Goal: Obtain resource: Download file/media

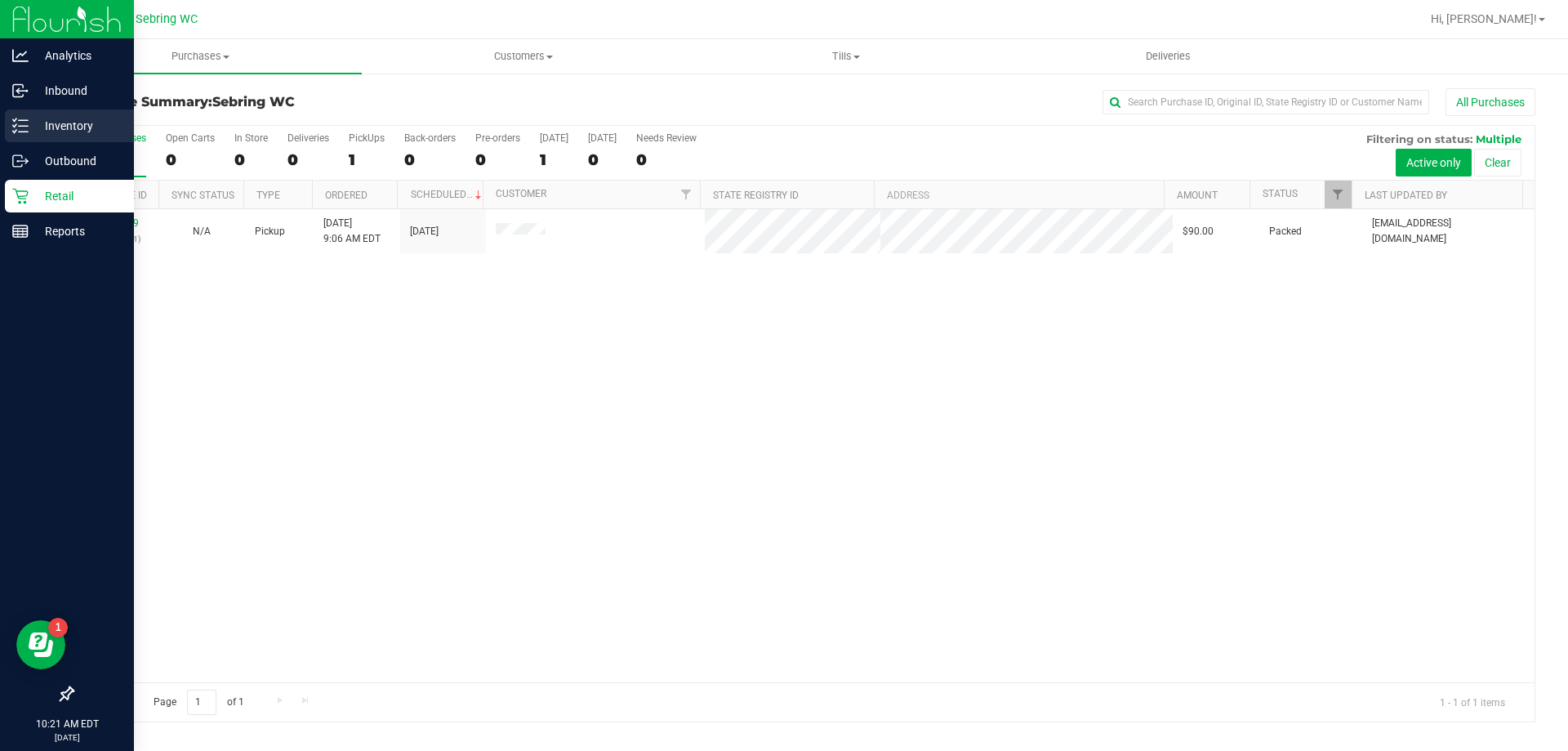
click at [91, 124] on p "Inventory" at bounding box center [77, 126] width 98 height 20
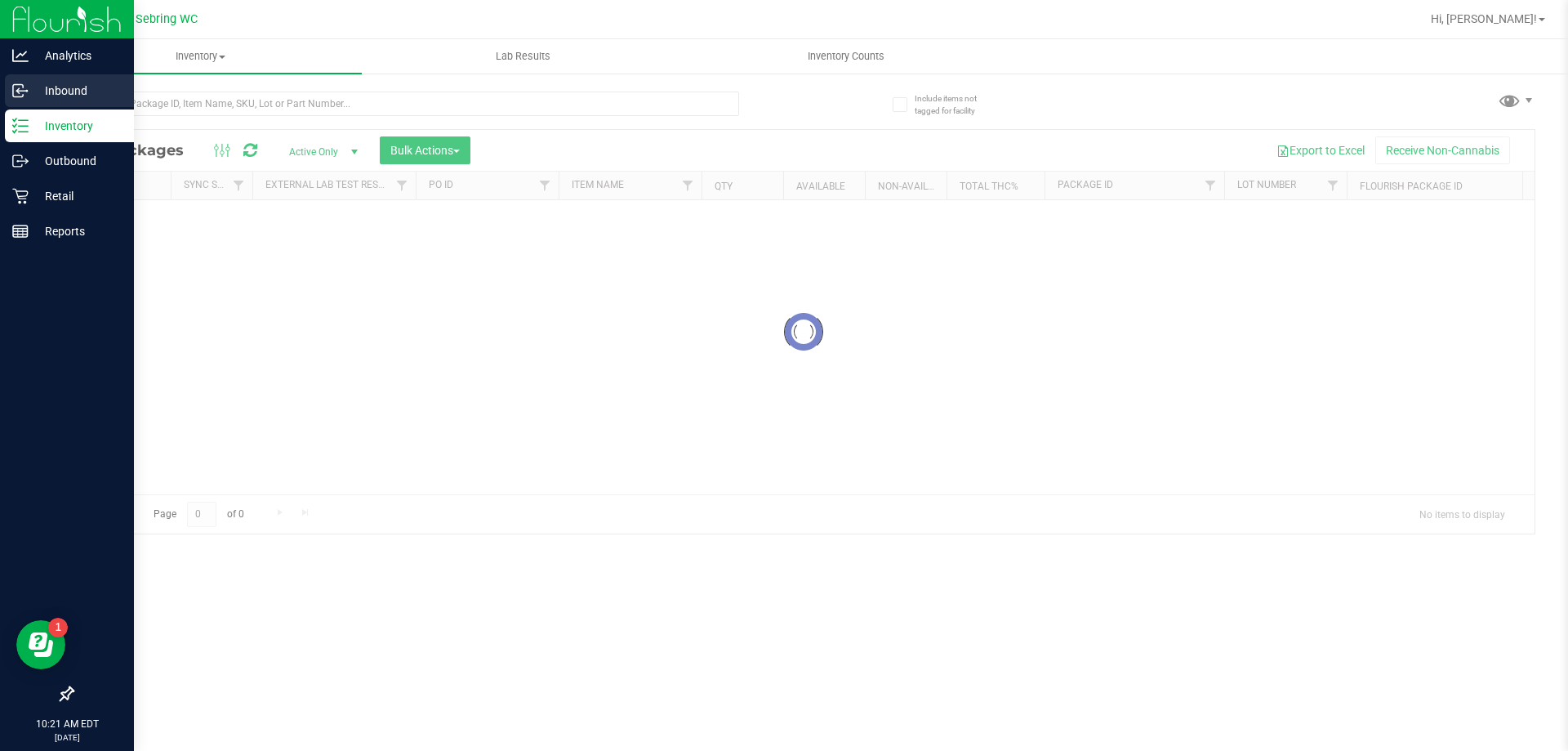
click at [59, 97] on p "Inbound" at bounding box center [77, 91] width 98 height 20
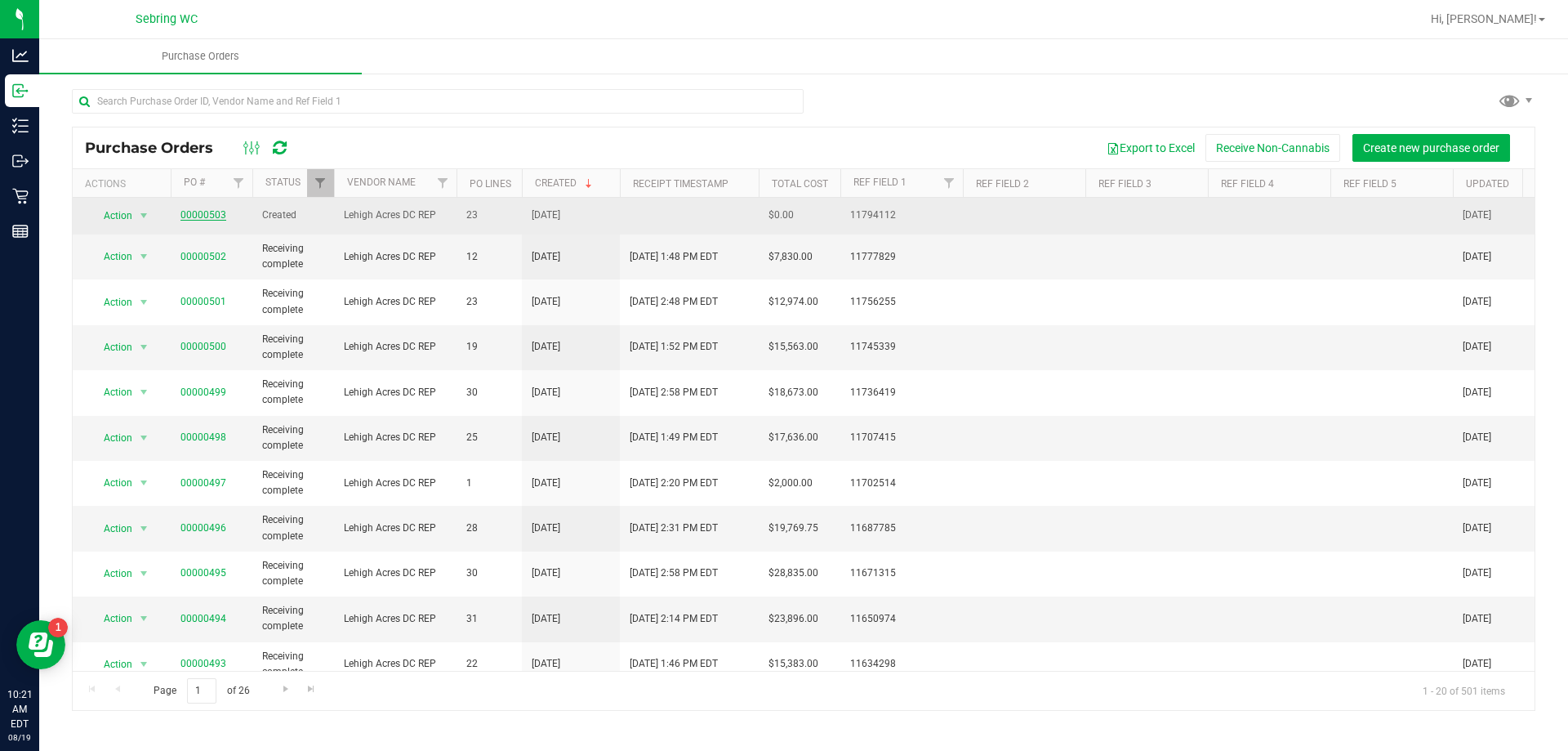
click at [219, 217] on link "00000503" at bounding box center [203, 215] width 46 height 12
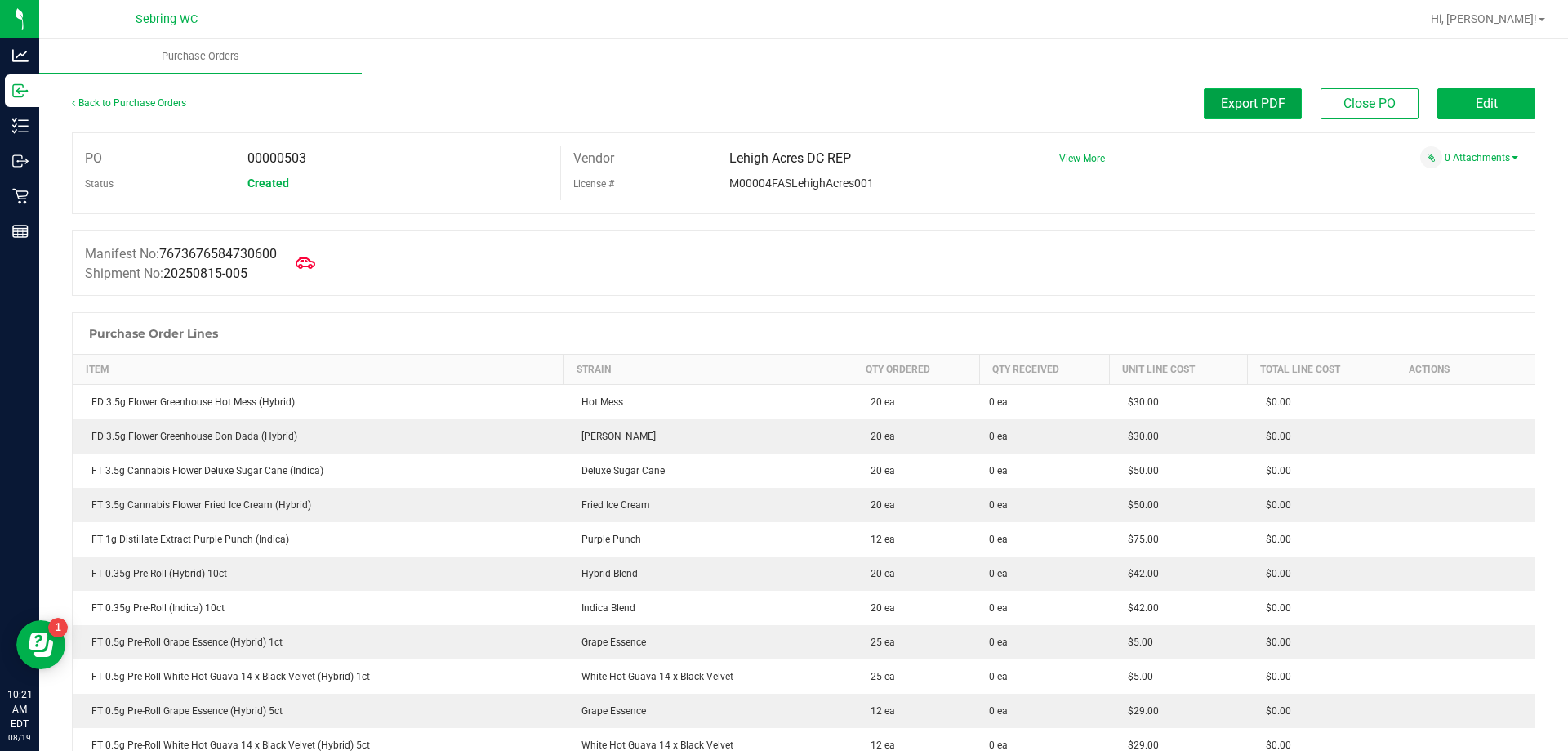
click at [1221, 107] on span "Export PDF" at bounding box center [1253, 103] width 65 height 15
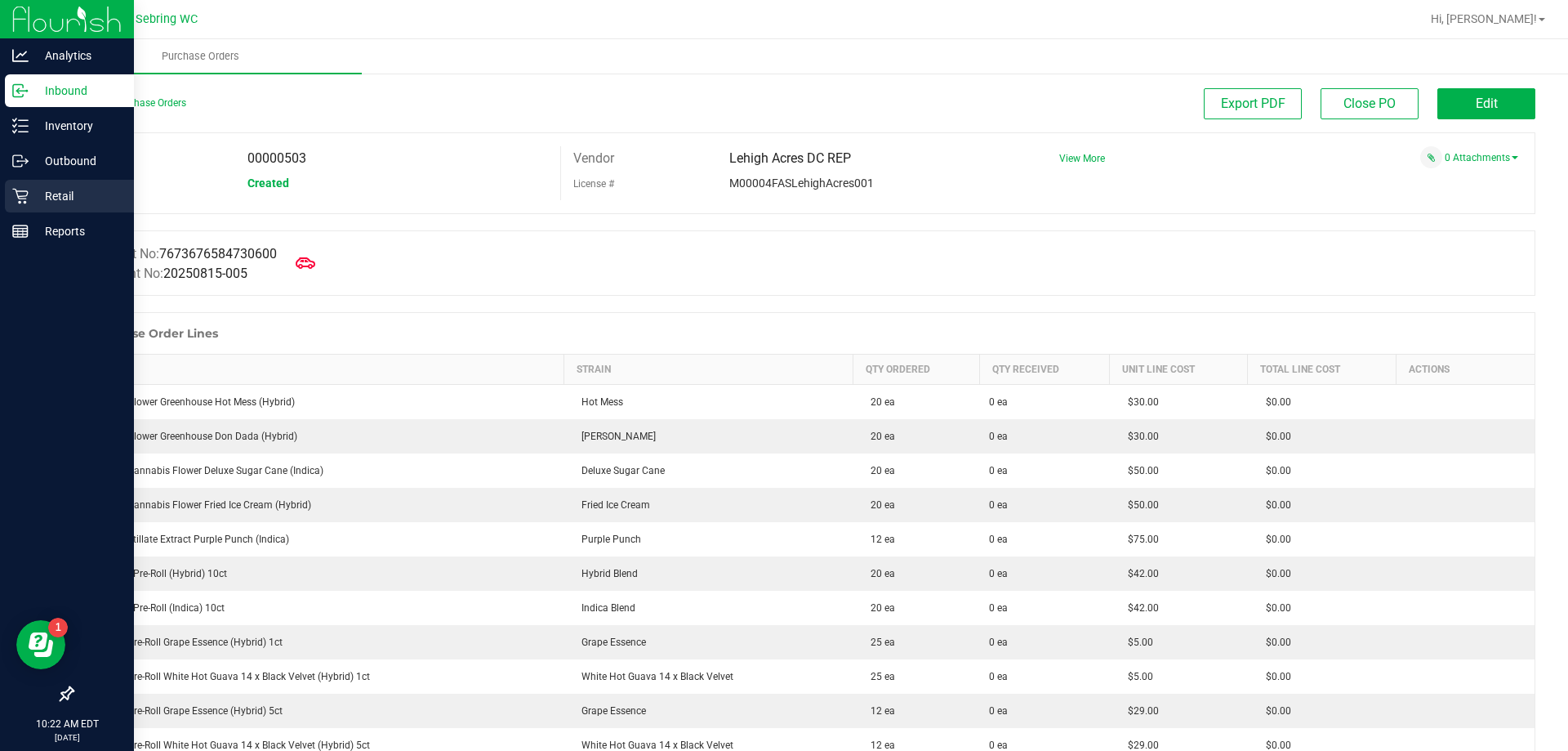
click at [79, 184] on div "Retail" at bounding box center [68, 196] width 129 height 32
